Goal: Transaction & Acquisition: Book appointment/travel/reservation

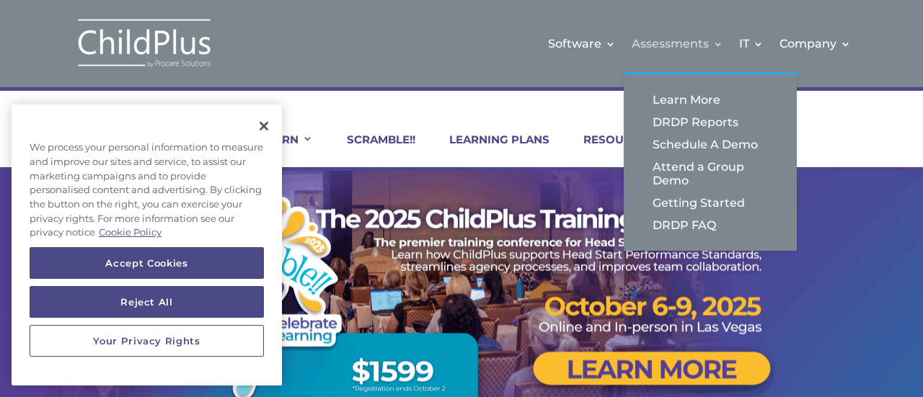
click at [670, 40] on link "Assessments" at bounding box center [678, 43] width 92 height 58
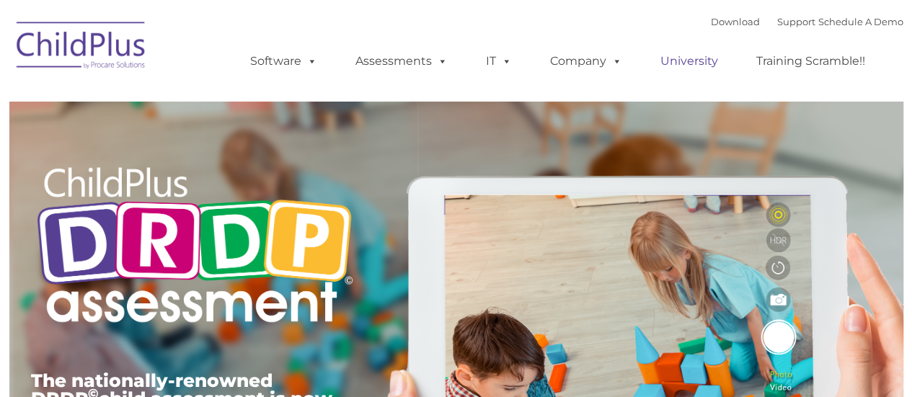
type input ""
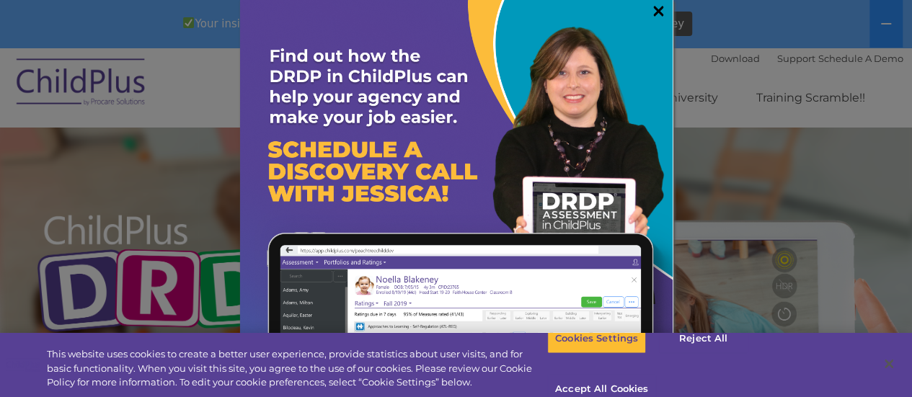
click at [653, 6] on link "×" at bounding box center [658, 11] width 17 height 14
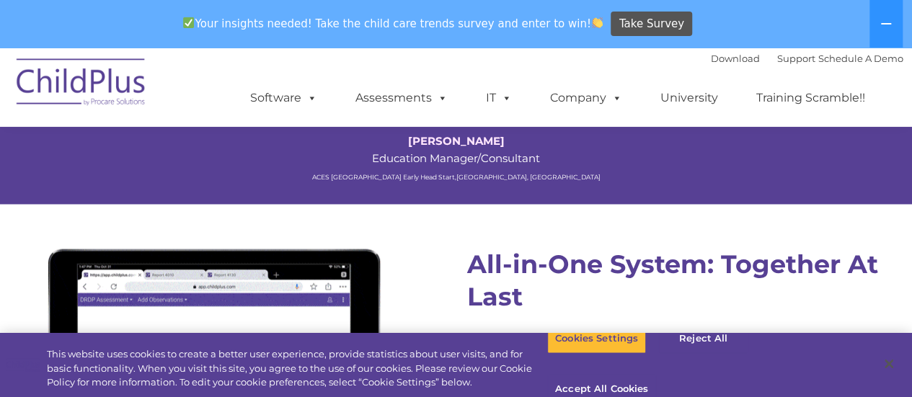
scroll to position [1851, 0]
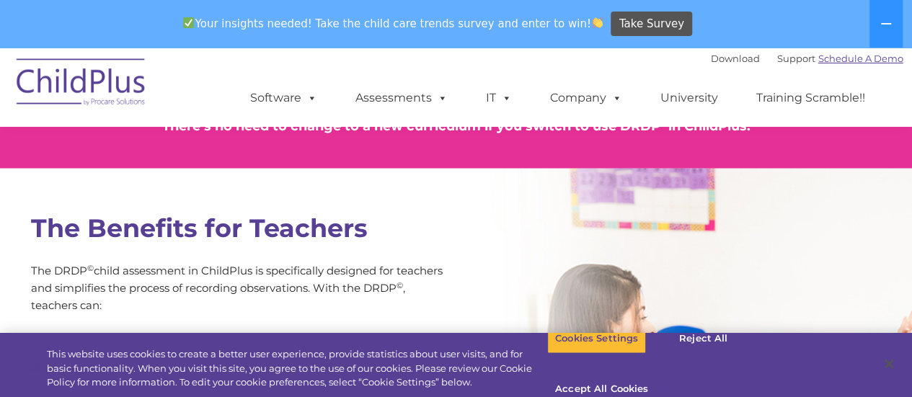
click at [862, 61] on link "Schedule A Demo" at bounding box center [860, 59] width 85 height 12
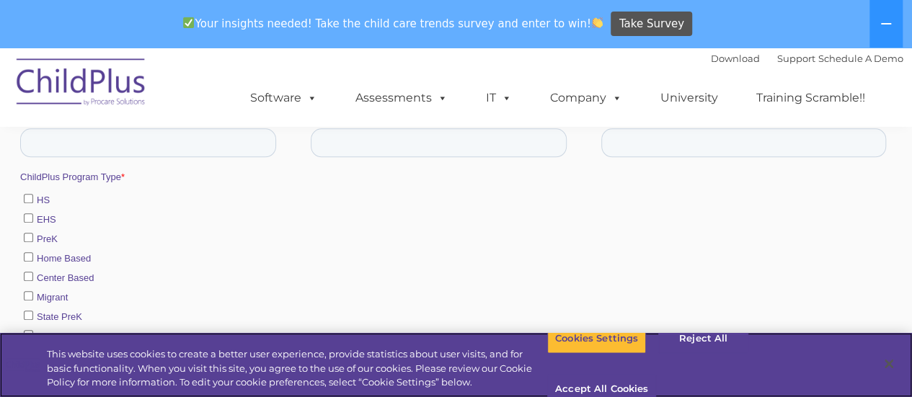
scroll to position [691, 0]
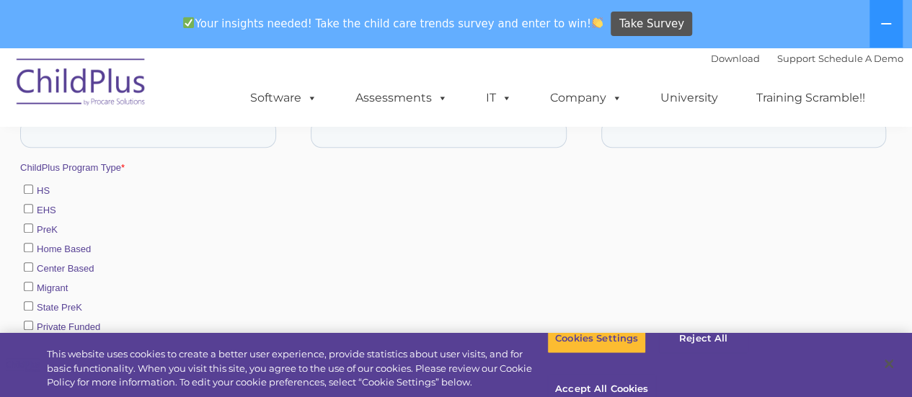
click at [28, 211] on input "EHS" at bounding box center [27, 208] width 9 height 9
checkbox input "true"
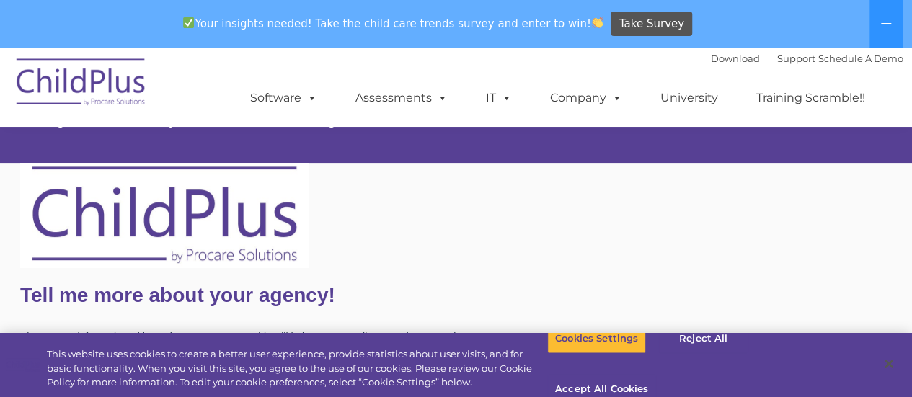
scroll to position [39, 0]
